Goal: Navigation & Orientation: Find specific page/section

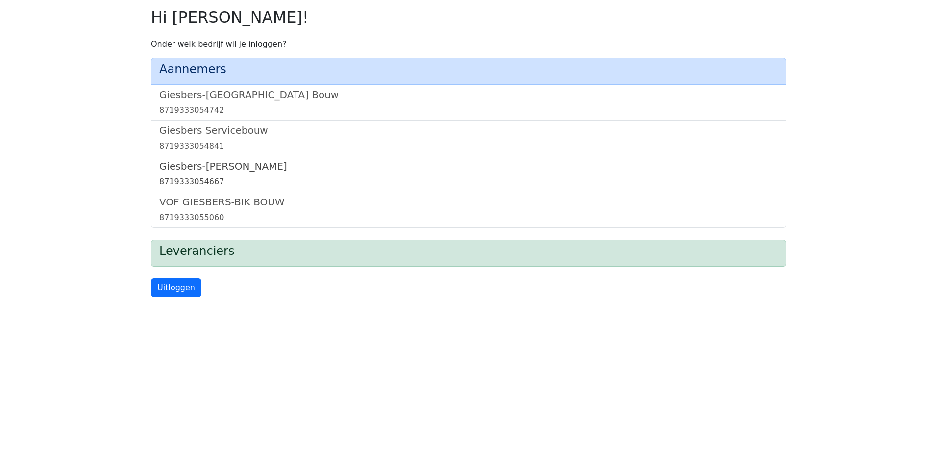
click at [239, 170] on h5 "Giesbers-[PERSON_NAME]" at bounding box center [468, 166] width 619 height 12
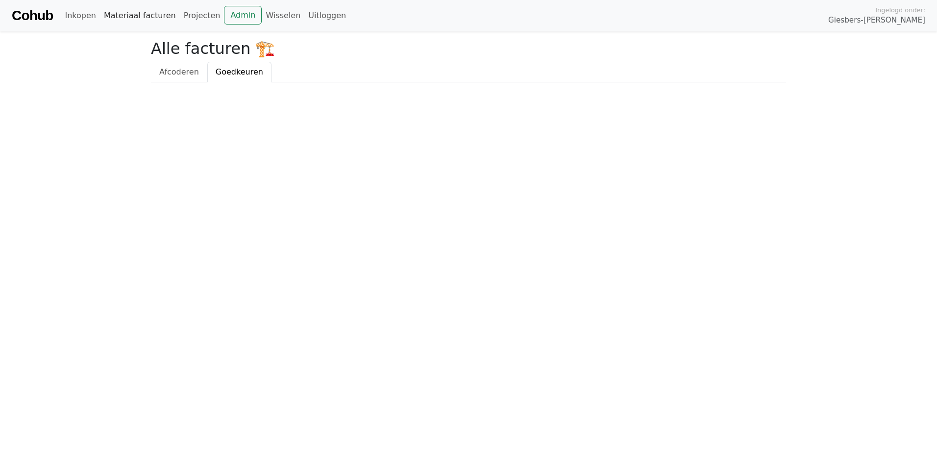
click at [110, 14] on link "Materiaal facturen" at bounding box center [140, 16] width 80 height 20
click at [75, 15] on link "Inkopen" at bounding box center [80, 16] width 39 height 20
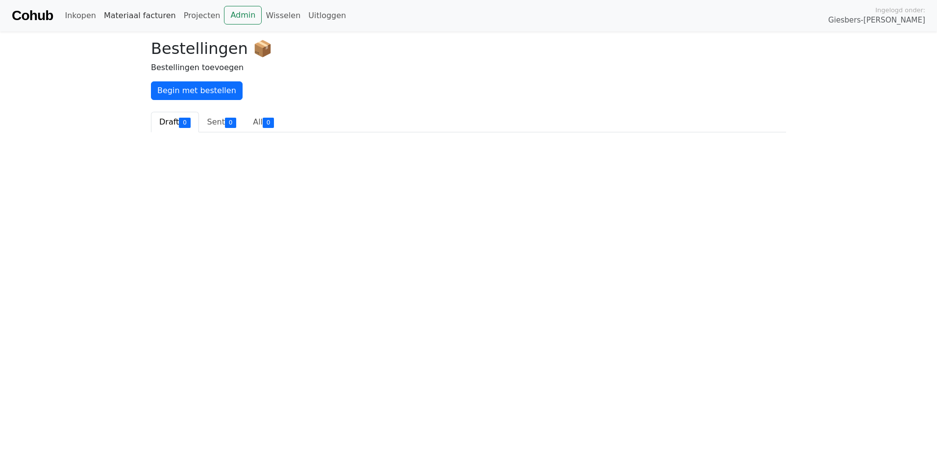
click at [130, 12] on link "Materiaal facturen" at bounding box center [140, 16] width 80 height 20
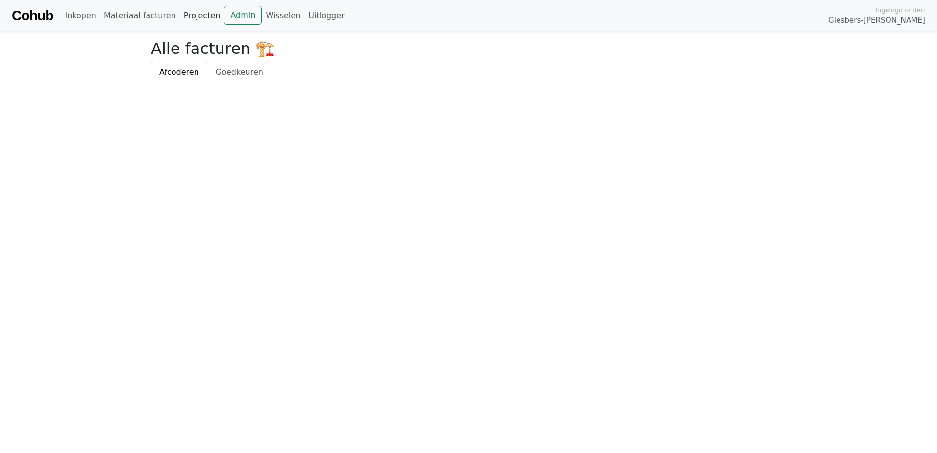
click at [180, 16] on link "Projecten" at bounding box center [202, 16] width 45 height 20
click at [278, 10] on link "Wisselen" at bounding box center [283, 16] width 43 height 20
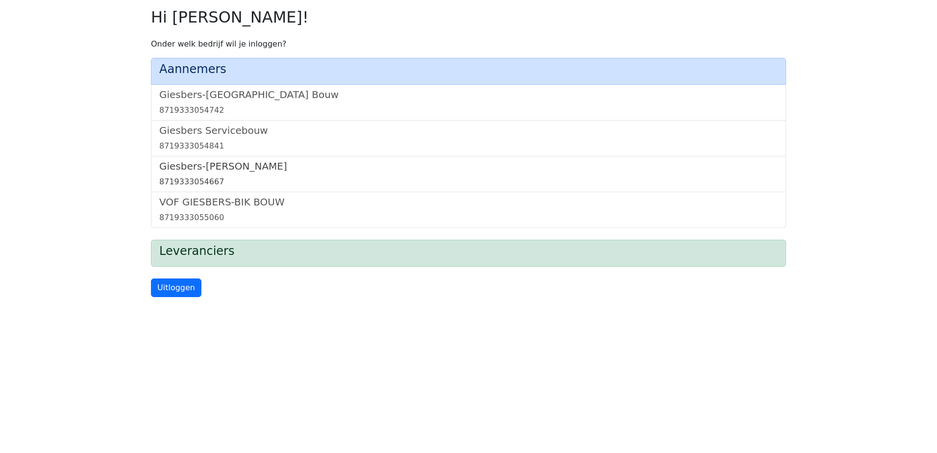
click at [226, 172] on h5 "Giesbers-[PERSON_NAME]" at bounding box center [468, 166] width 619 height 12
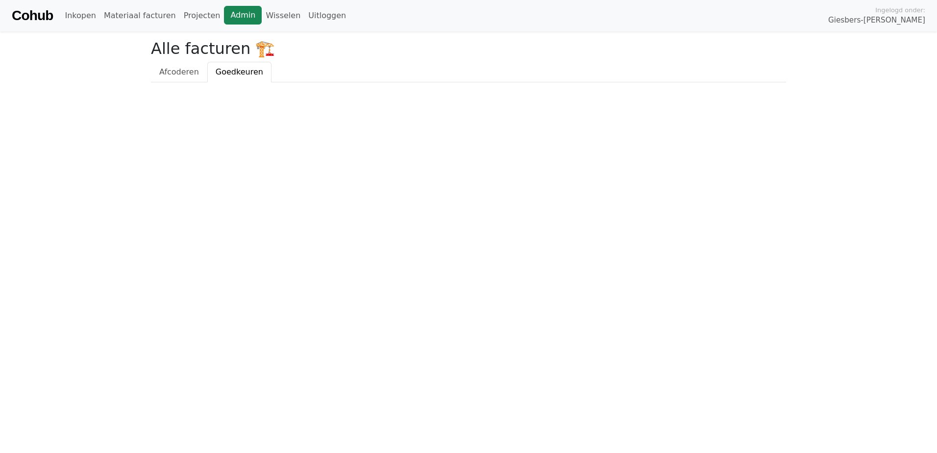
click at [225, 18] on link "Admin" at bounding box center [243, 15] width 38 height 19
click at [228, 17] on link "Admin" at bounding box center [243, 15] width 38 height 19
click at [142, 16] on link "Materiaal facturen" at bounding box center [140, 16] width 80 height 20
click at [241, 75] on span "Goedkeuren" at bounding box center [240, 71] width 48 height 9
click at [225, 15] on link "Admin" at bounding box center [243, 15] width 38 height 19
